Goal: Task Accomplishment & Management: Complete application form

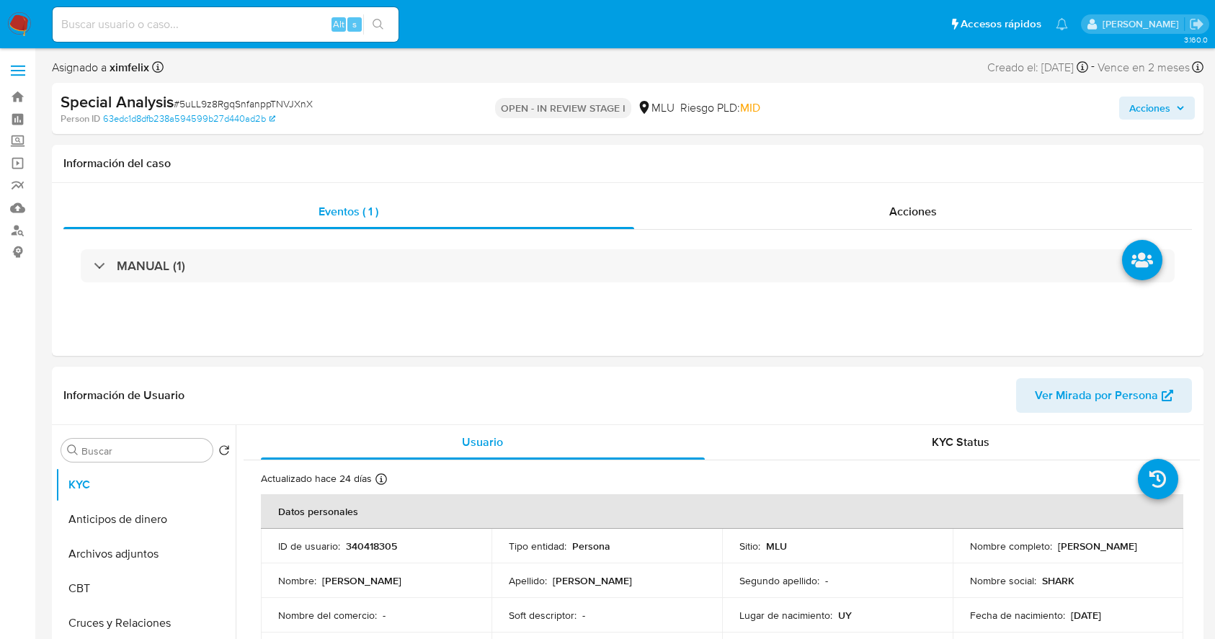
select select "10"
click at [21, 35] on img at bounding box center [19, 24] width 24 height 24
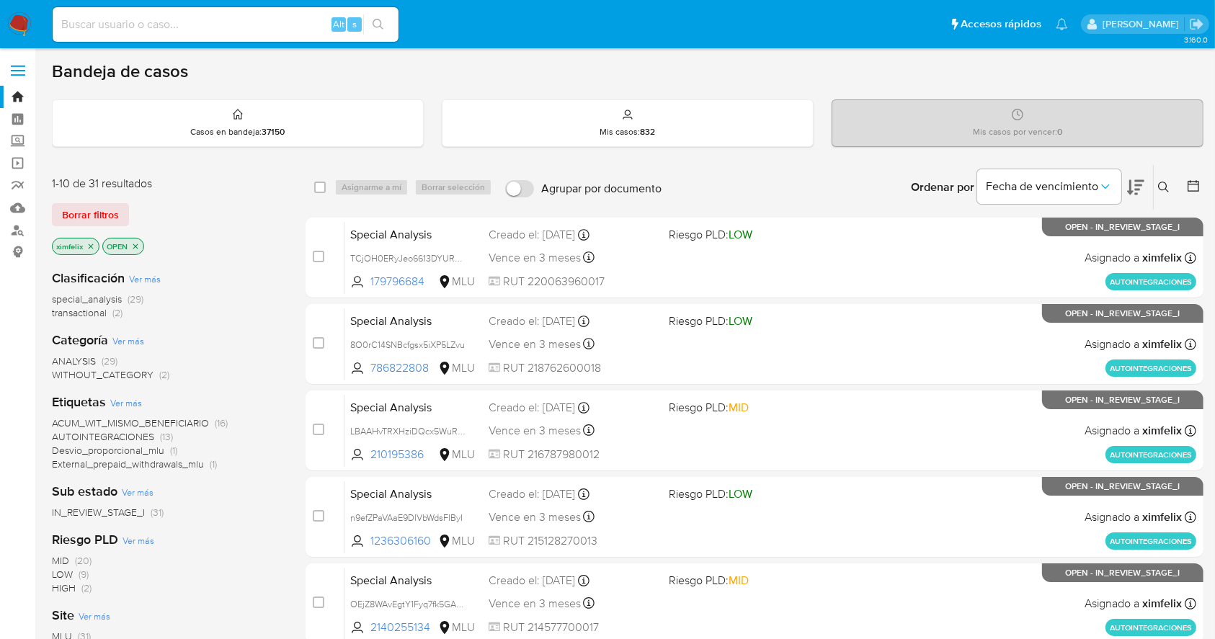
click at [1136, 176] on button at bounding box center [1135, 187] width 17 height 45
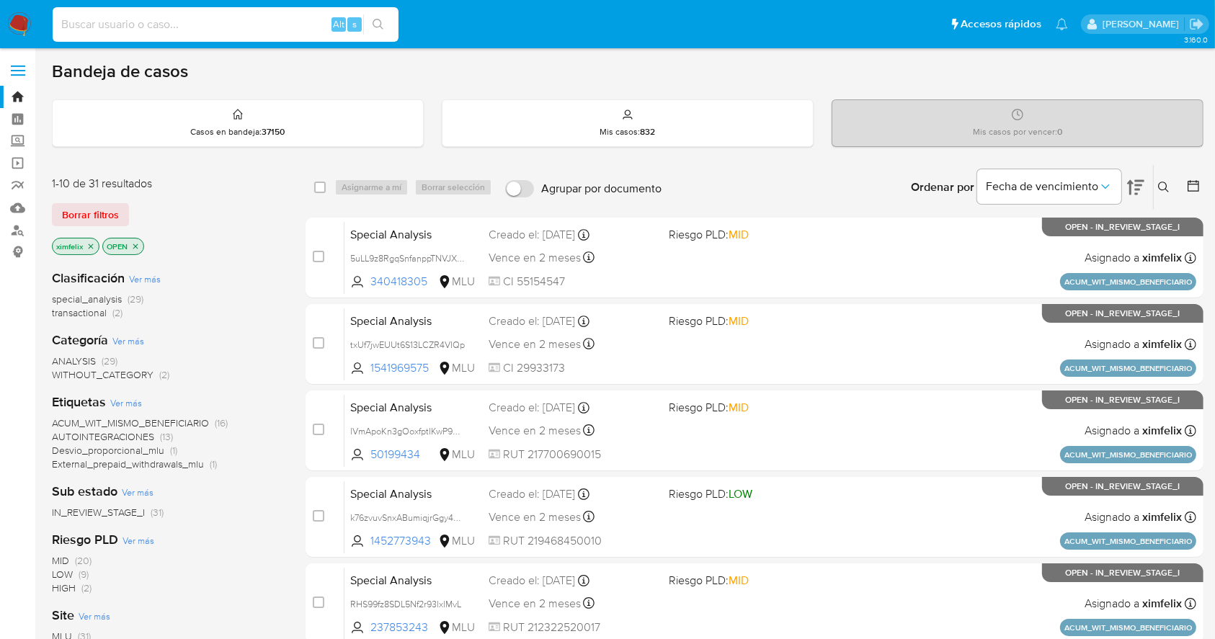
click at [213, 29] on input at bounding box center [226, 24] width 346 height 19
paste input "5uLL9z8RgqSnfanppTNVJXnX"
type input "5uLL9z8RgqSnfanppTNVJXnX"
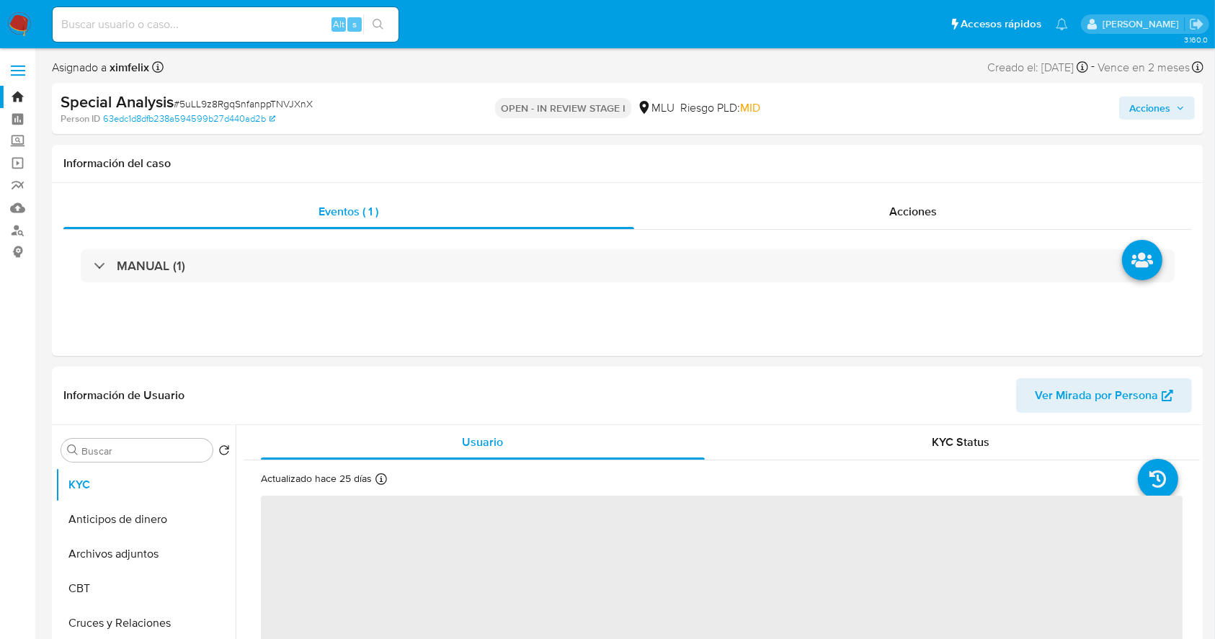
select select "10"
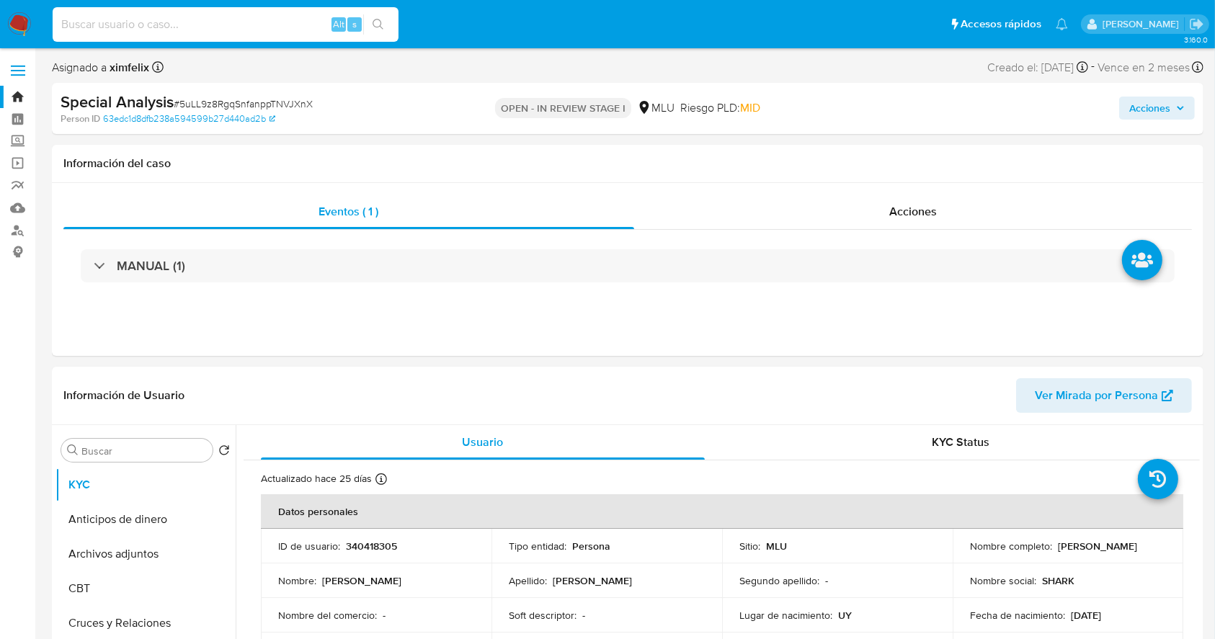
click at [211, 25] on input at bounding box center [226, 24] width 346 height 19
paste input "txUf7jwEUUt6S13LCZR4VIQp"
type input "txUf7jwEUUt6S13LCZR4VIQp"
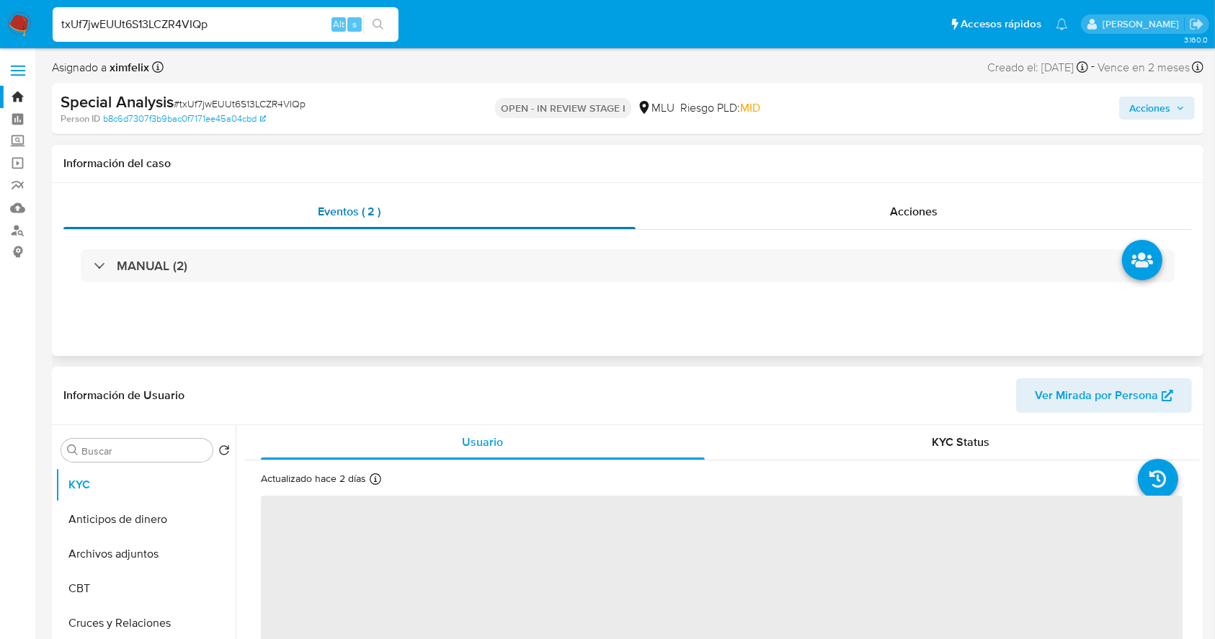
select select "10"
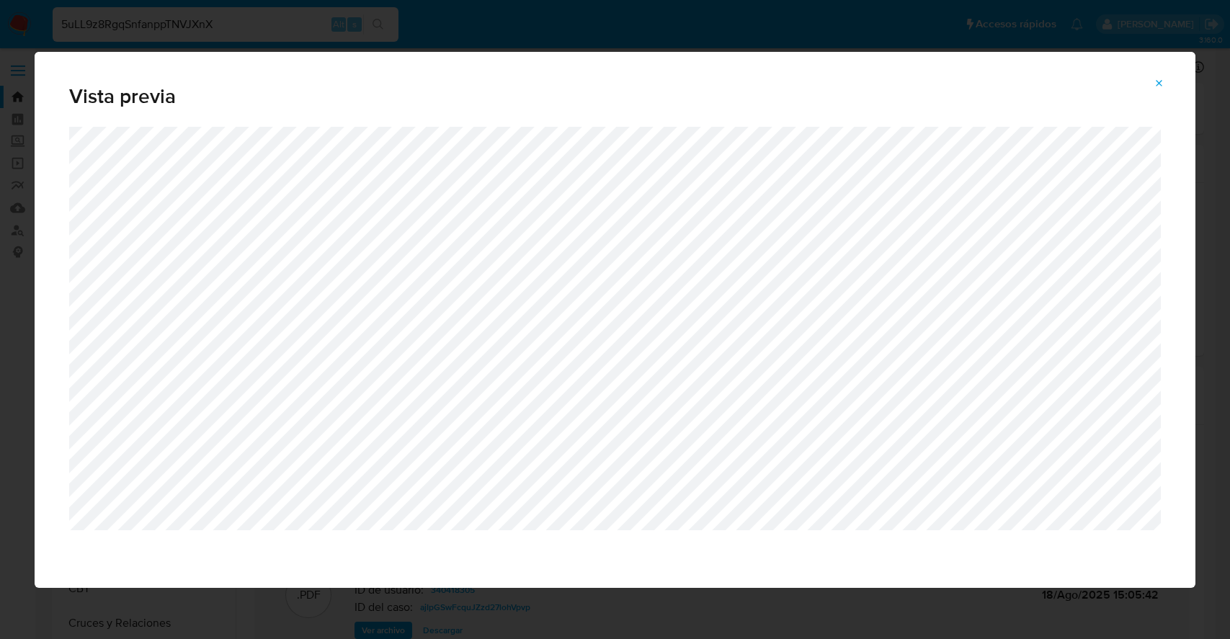
select select "10"
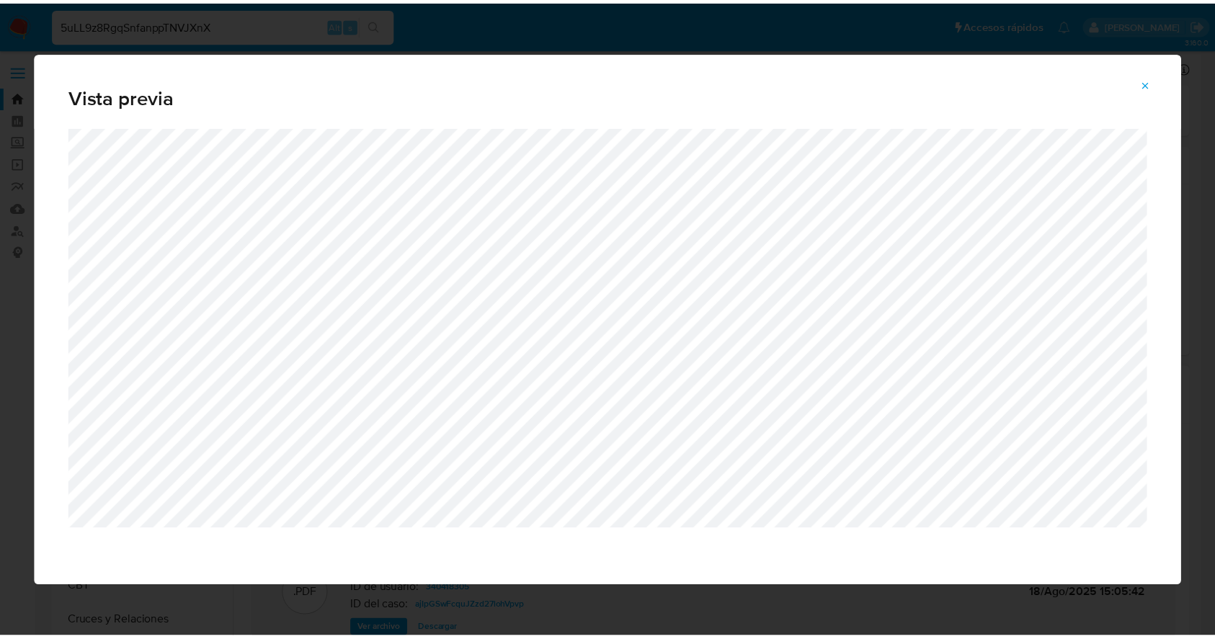
scroll to position [121, 0]
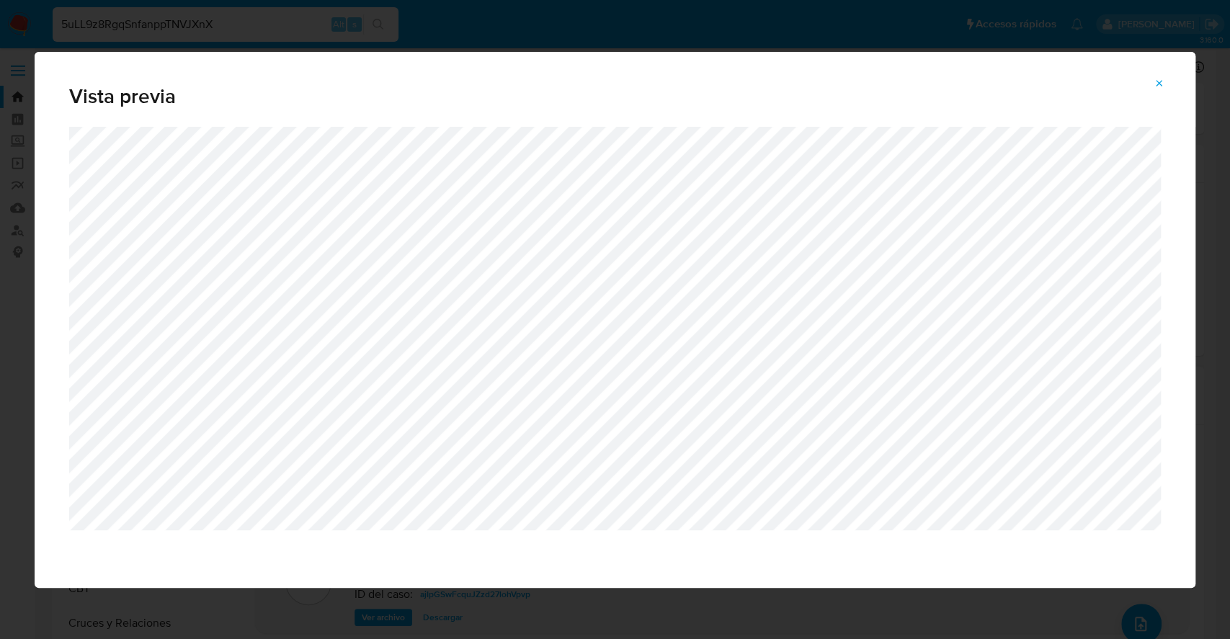
click at [1159, 84] on icon "Attachment preview" at bounding box center [1160, 84] width 12 height 12
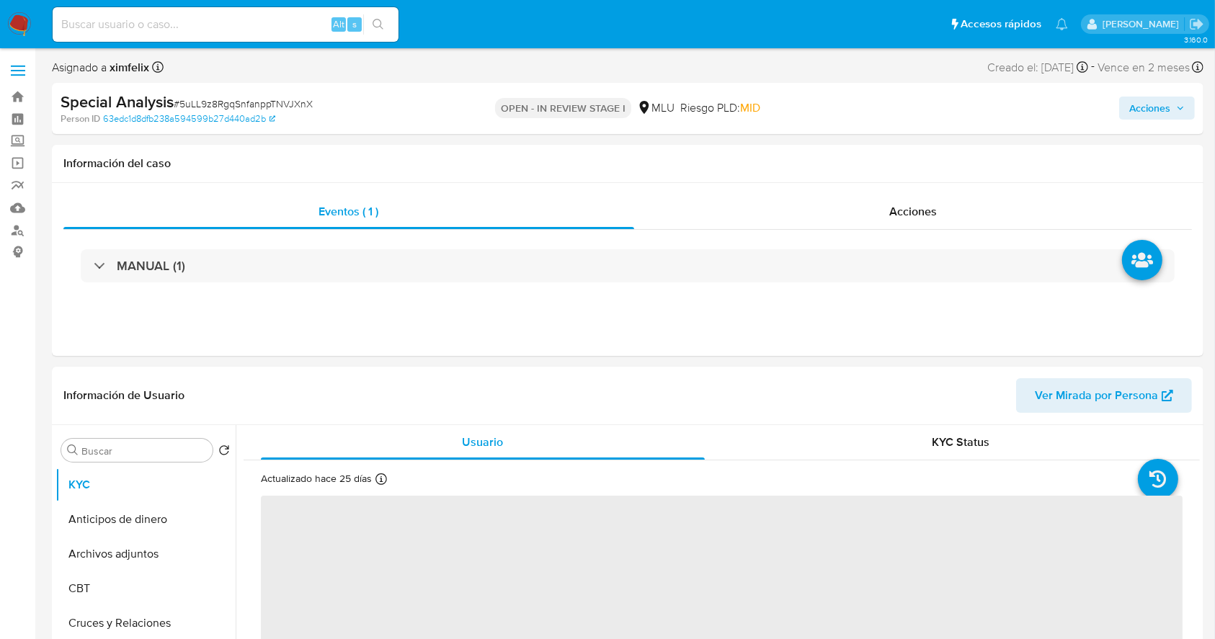
select select "10"
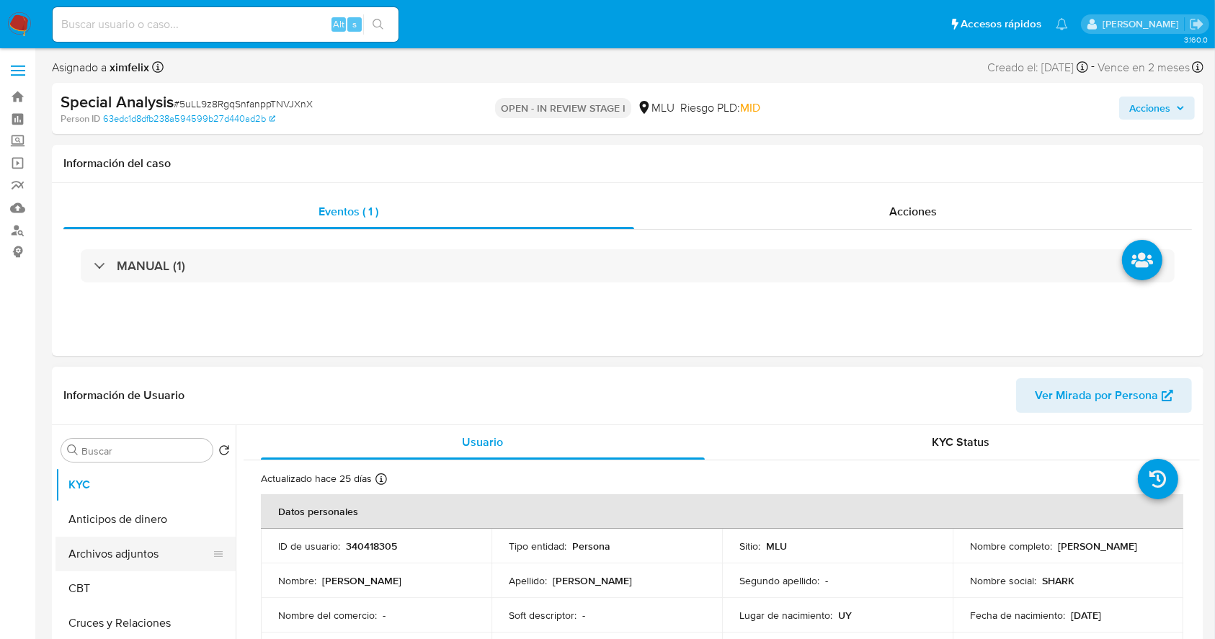
click at [156, 543] on button "Archivos adjuntos" at bounding box center [139, 554] width 169 height 35
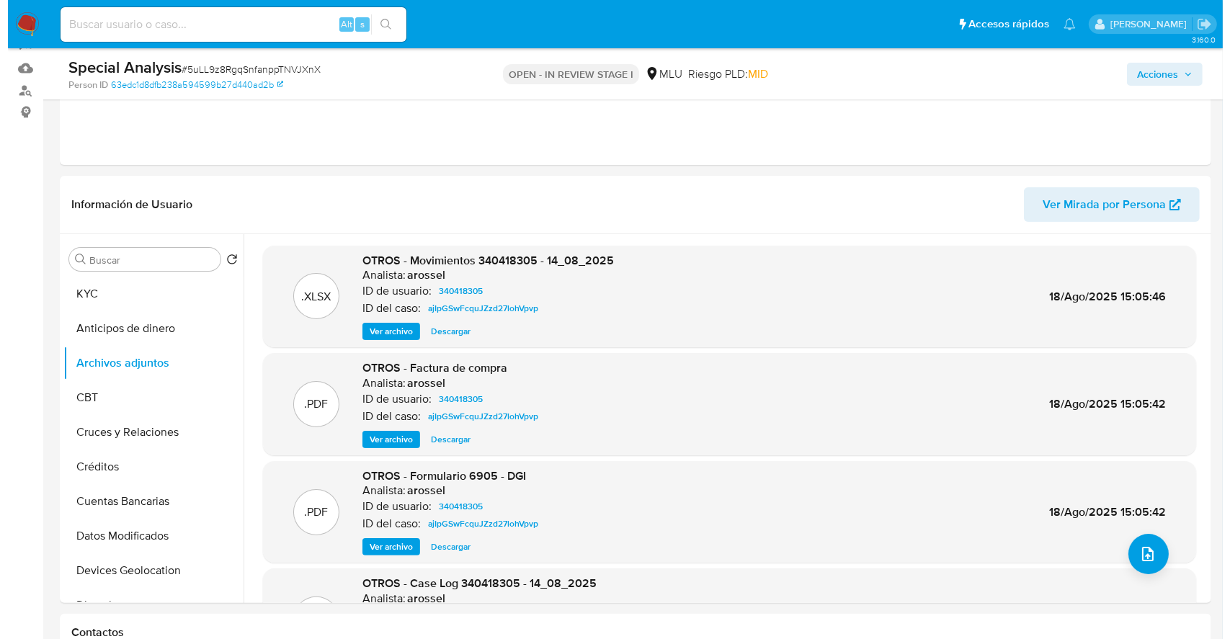
scroll to position [159, 0]
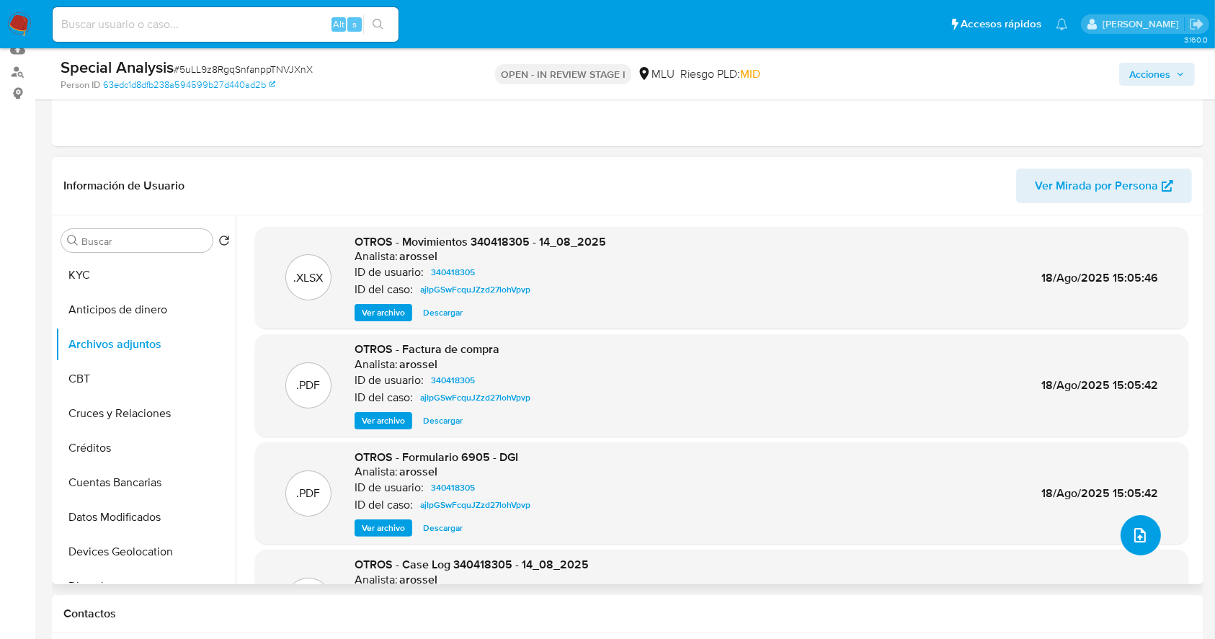
click at [1141, 530] on icon "upload-file" at bounding box center [1139, 535] width 17 height 17
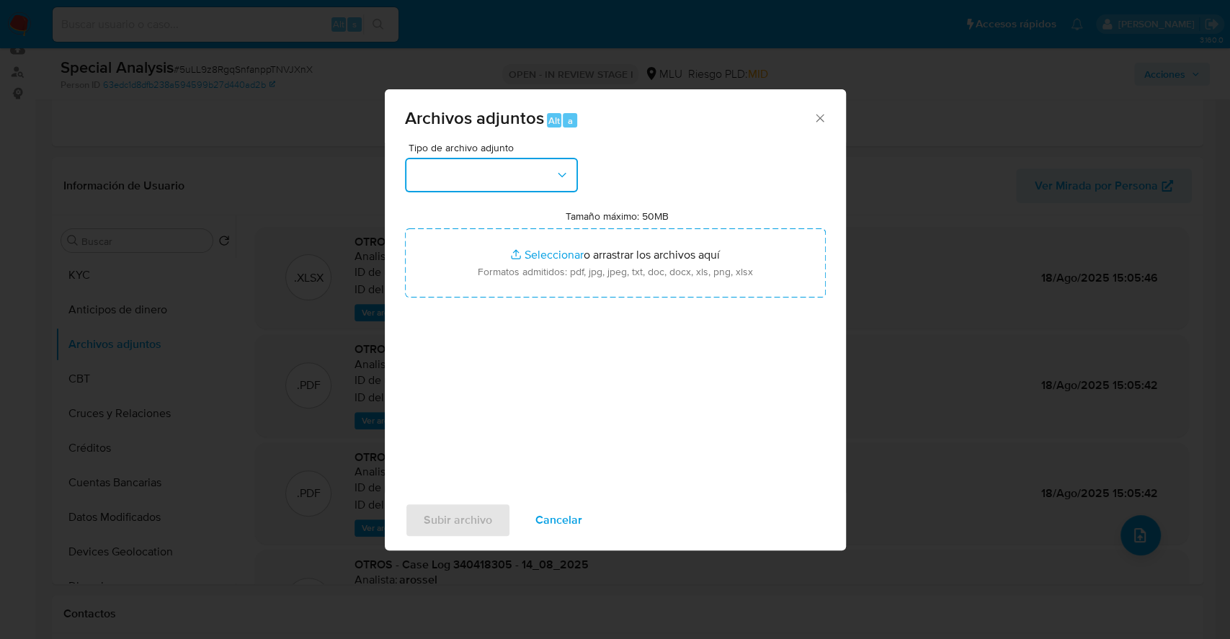
click at [486, 184] on button "button" at bounding box center [491, 175] width 173 height 35
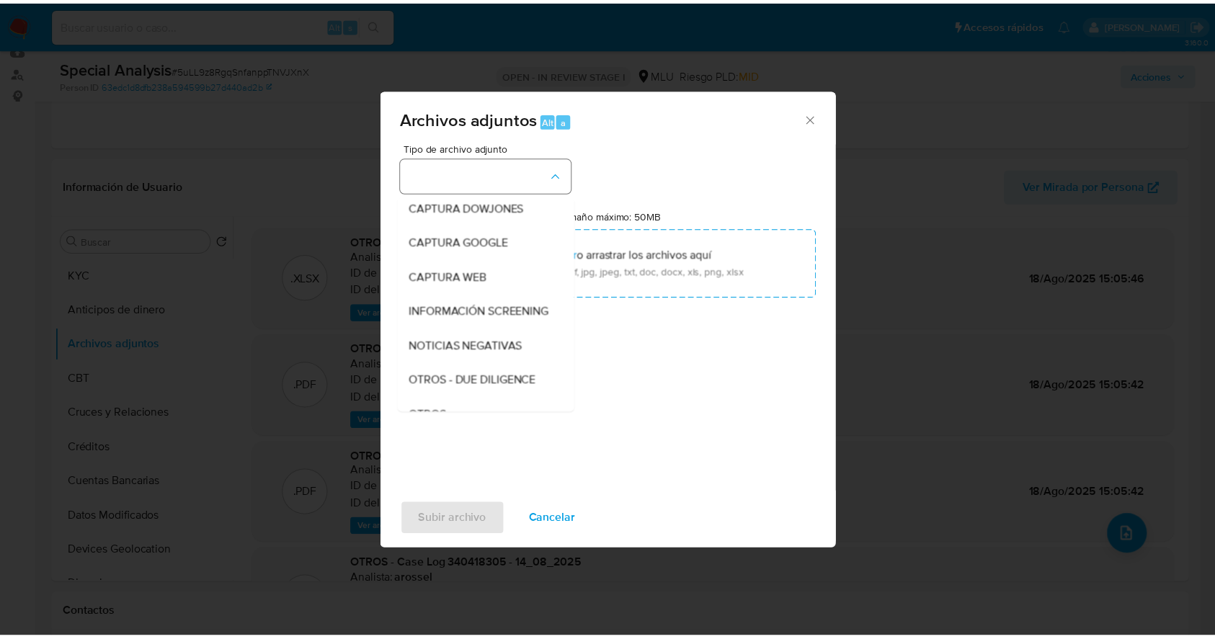
scroll to position [75, 0]
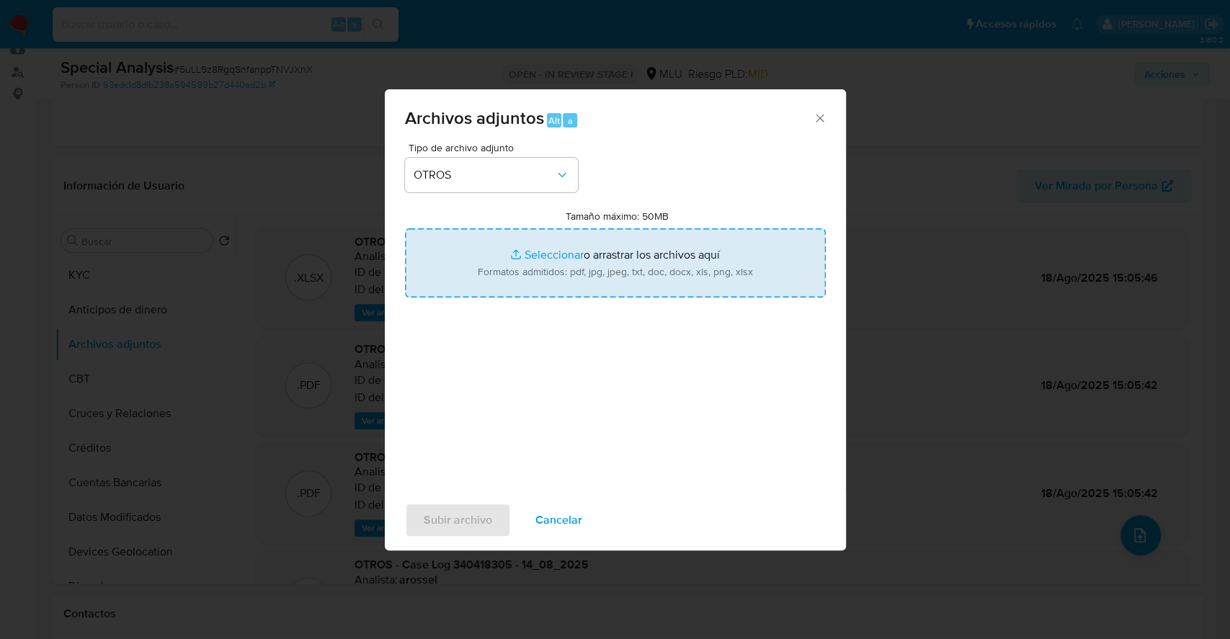
type input "C:\fakepath\Case Log 340418305 - 10_09_2025.pdf"
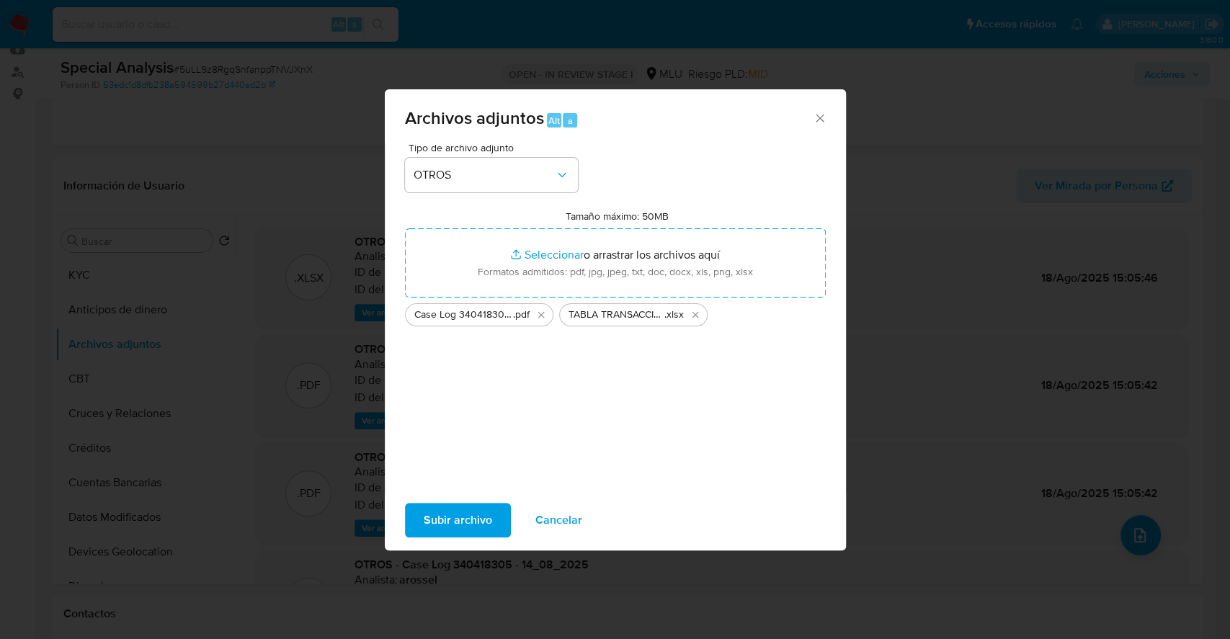
click at [458, 524] on span "Subir archivo" at bounding box center [458, 520] width 68 height 32
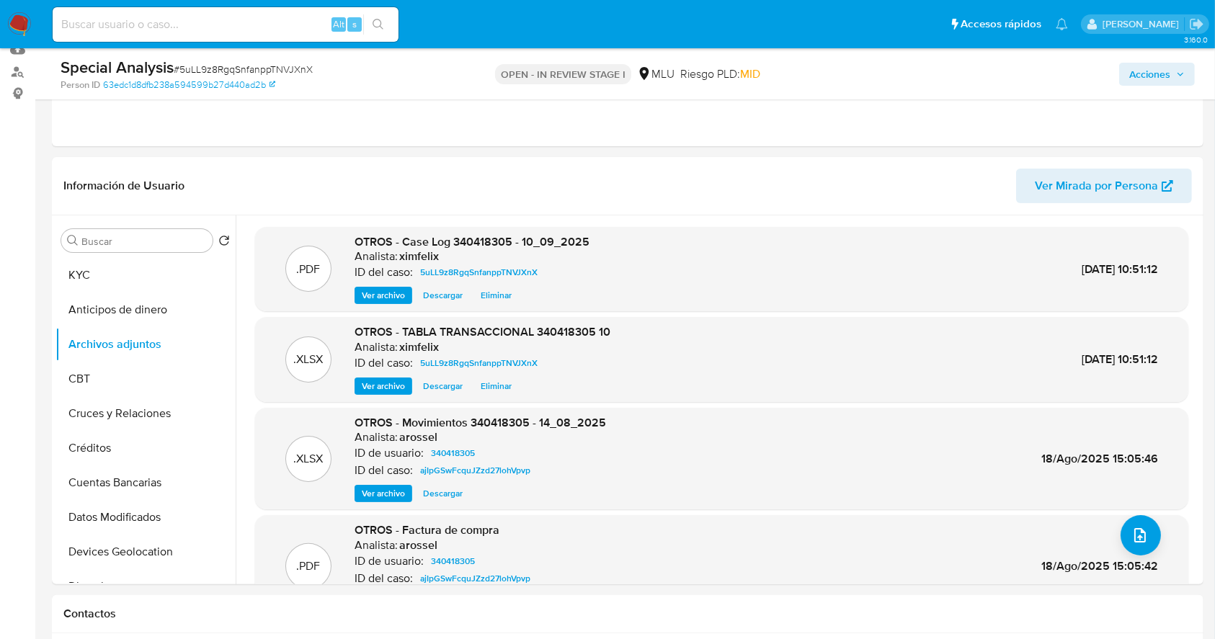
click at [1156, 69] on span "Acciones" at bounding box center [1149, 74] width 41 height 23
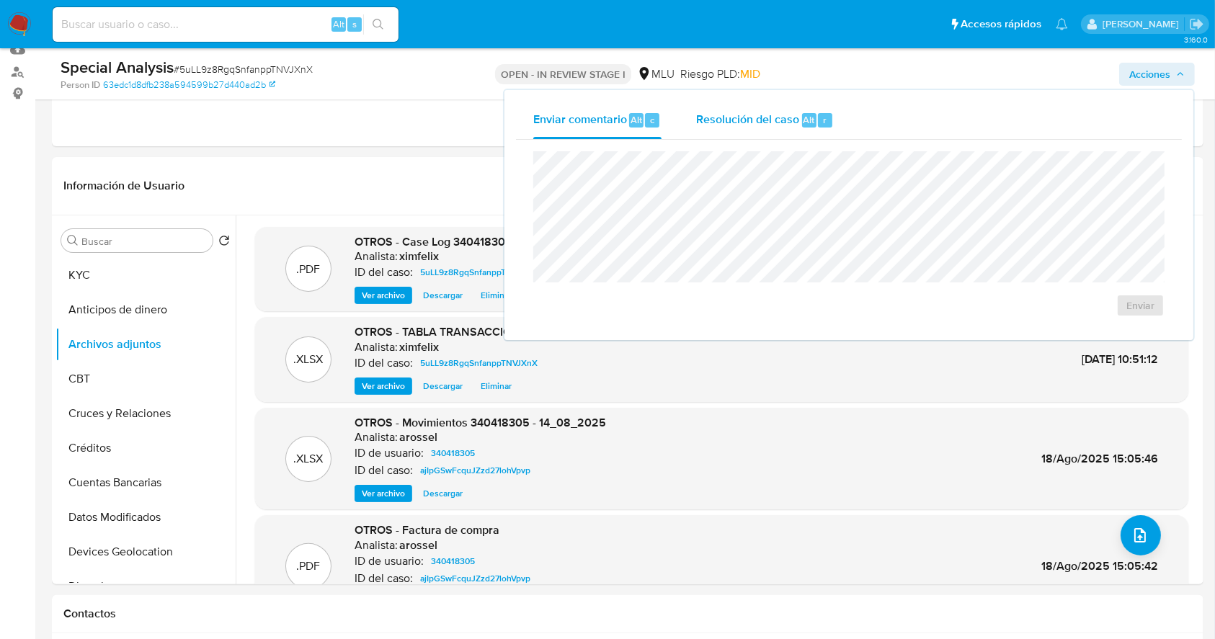
click at [805, 115] on span "Alt" at bounding box center [809, 120] width 12 height 14
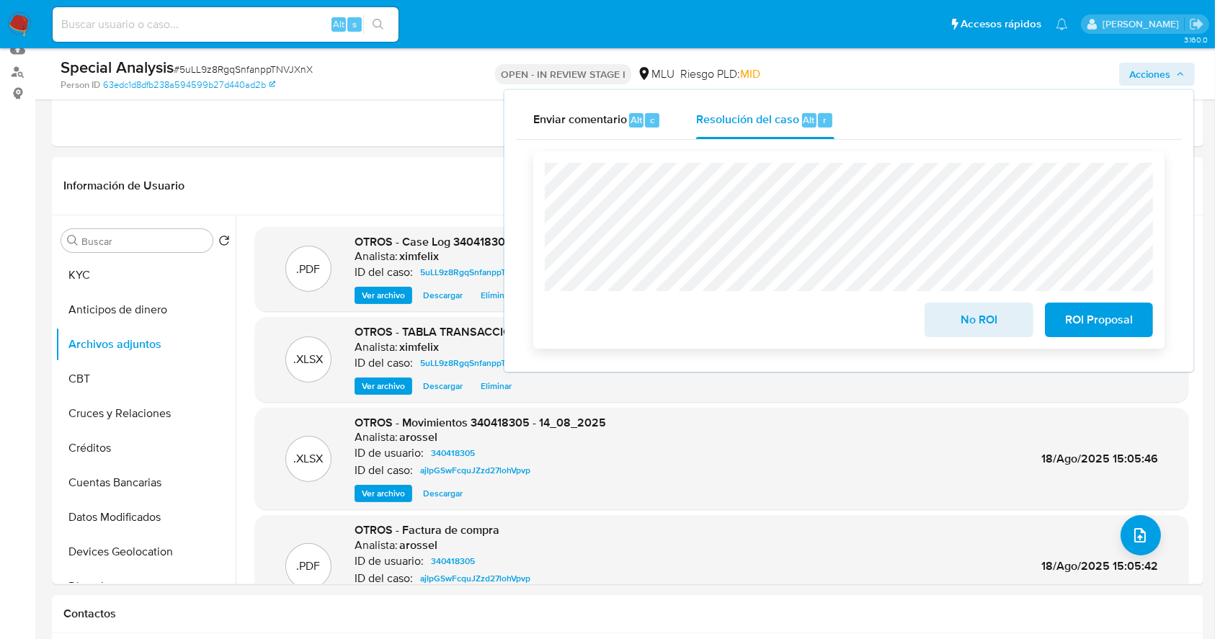
click at [982, 314] on span "No ROI" at bounding box center [978, 320] width 71 height 32
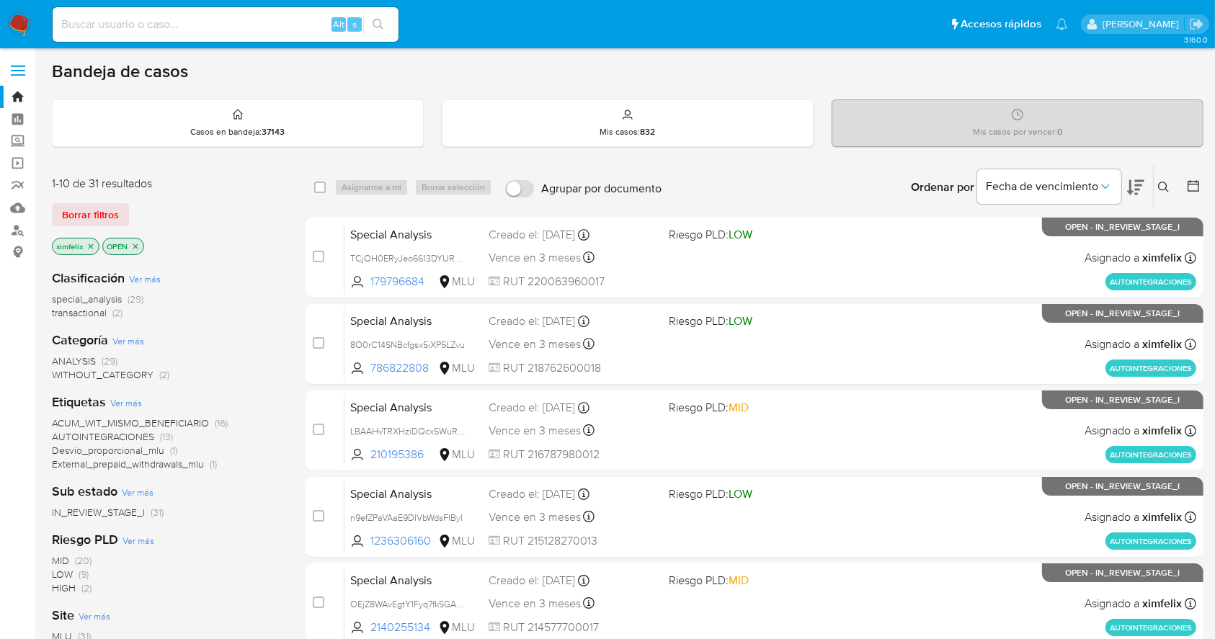
drag, startPoint x: 0, startPoint y: 0, endPoint x: 17, endPoint y: 27, distance: 31.4
click at [17, 27] on img at bounding box center [19, 24] width 24 height 24
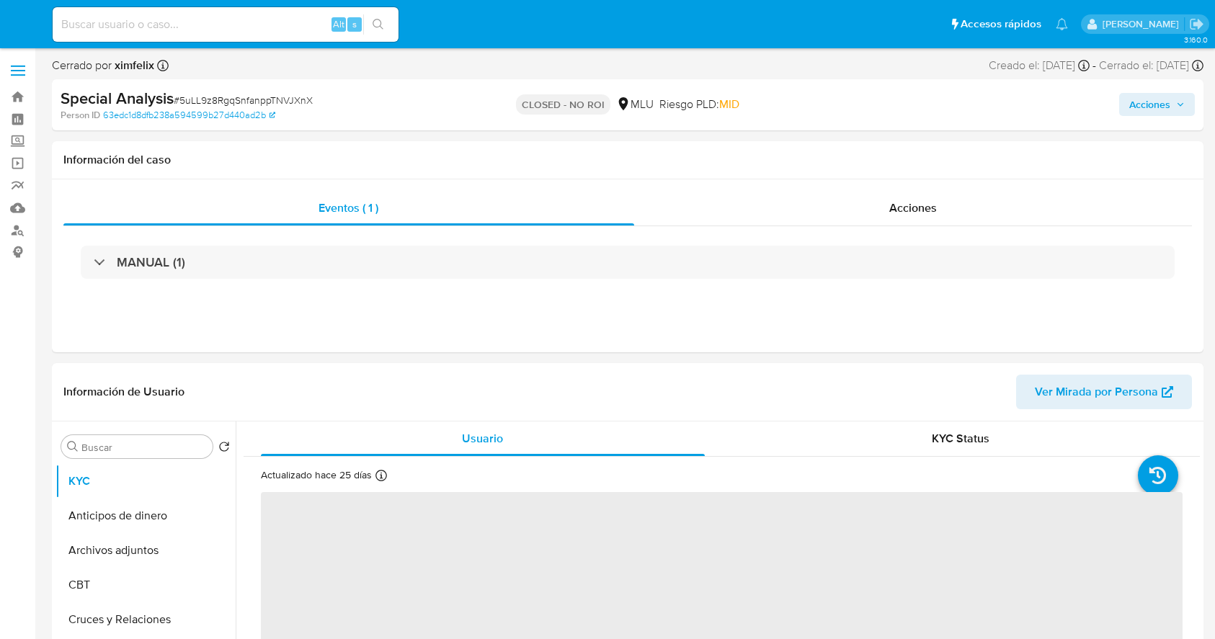
select select "10"
